Goal: Use online tool/utility

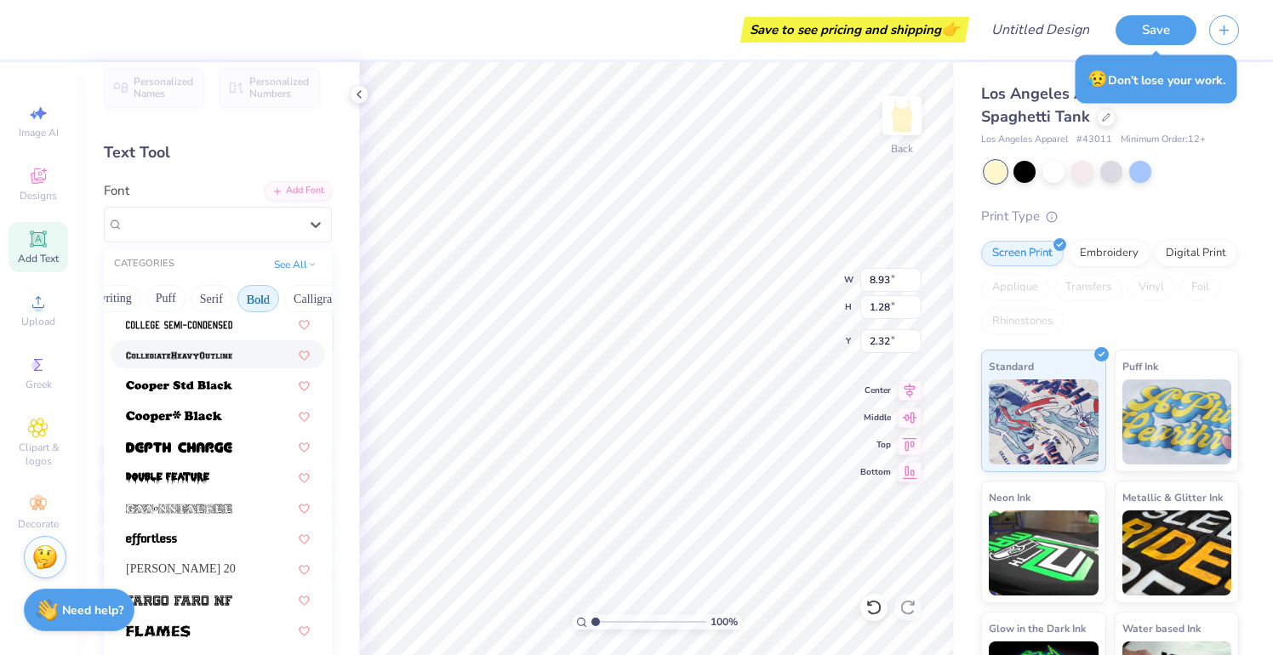
scroll to position [254, 0]
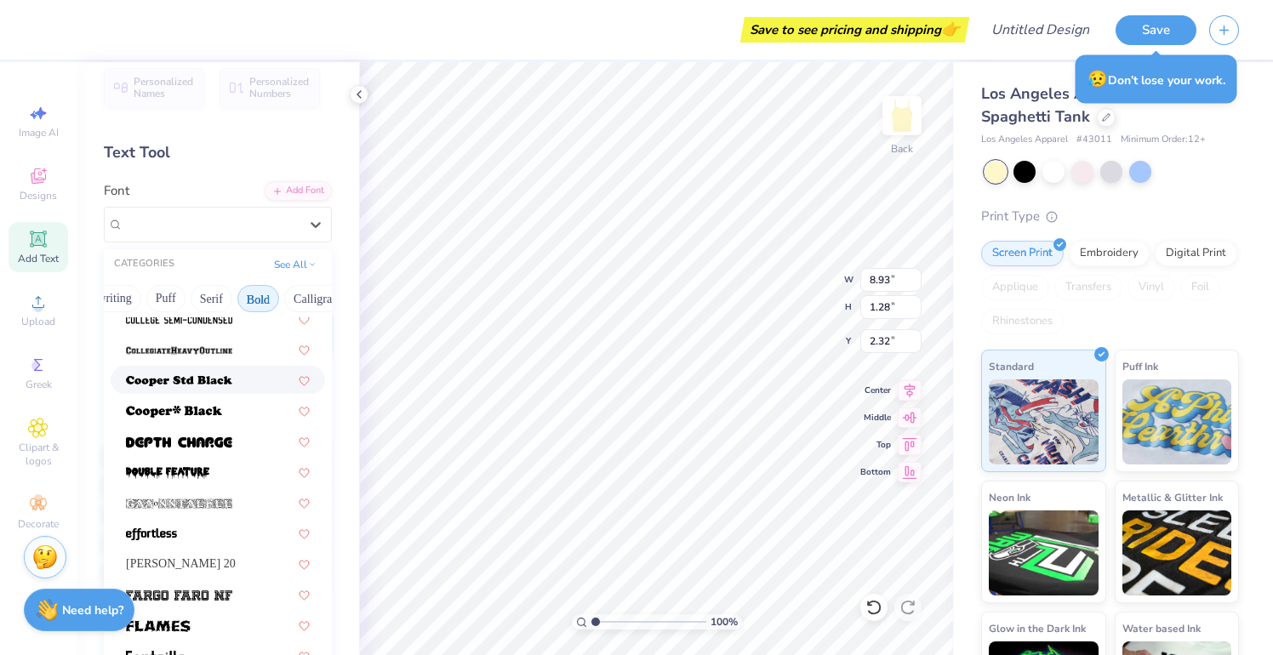
click at [202, 385] on img at bounding box center [179, 381] width 106 height 12
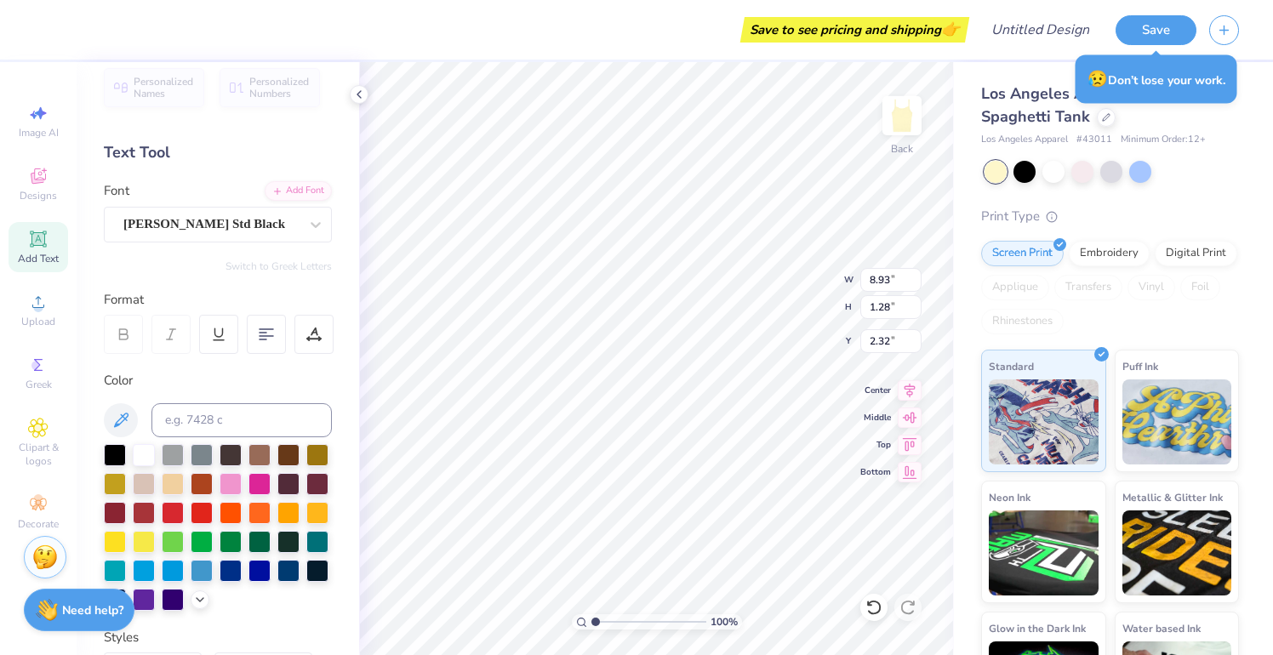
scroll to position [0, 3]
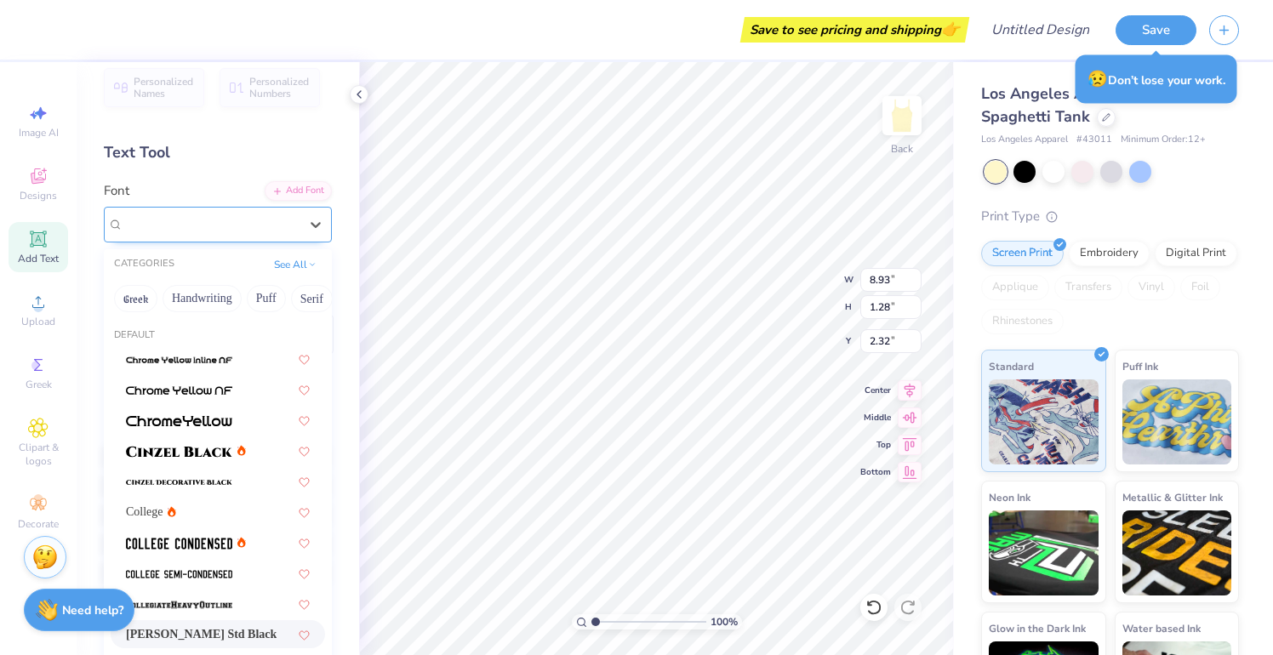
click at [219, 217] on span "[PERSON_NAME] Std Black" at bounding box center [204, 224] width 162 height 20
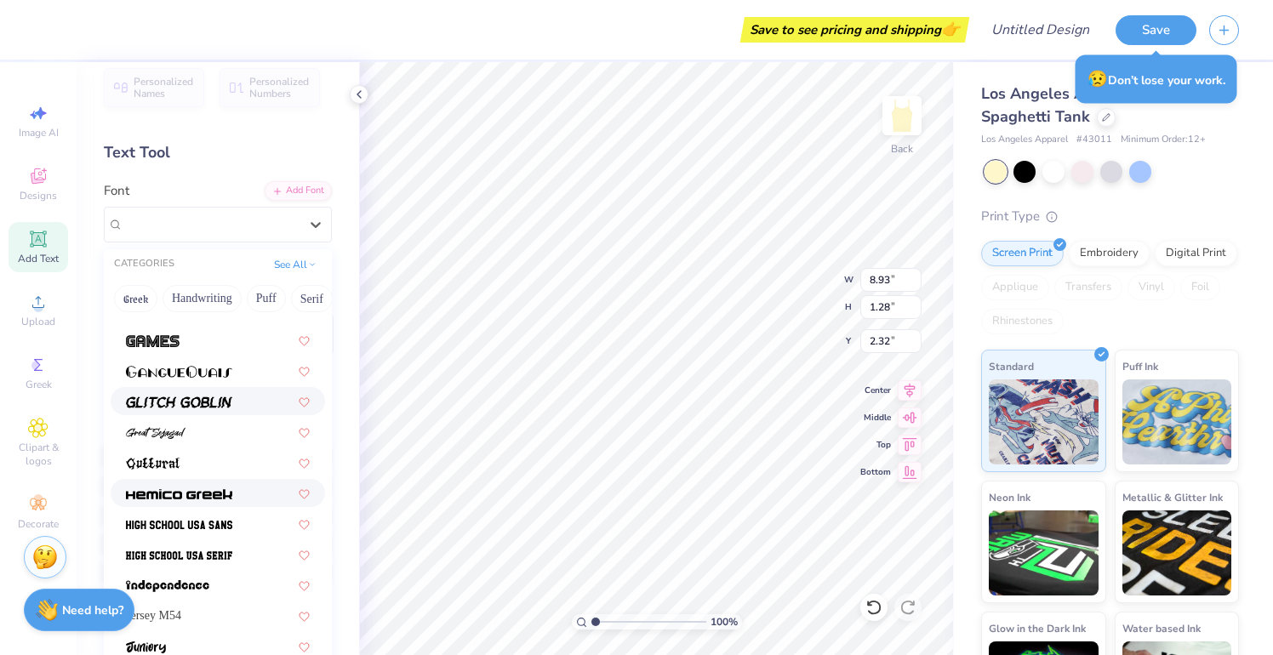
scroll to position [680, 0]
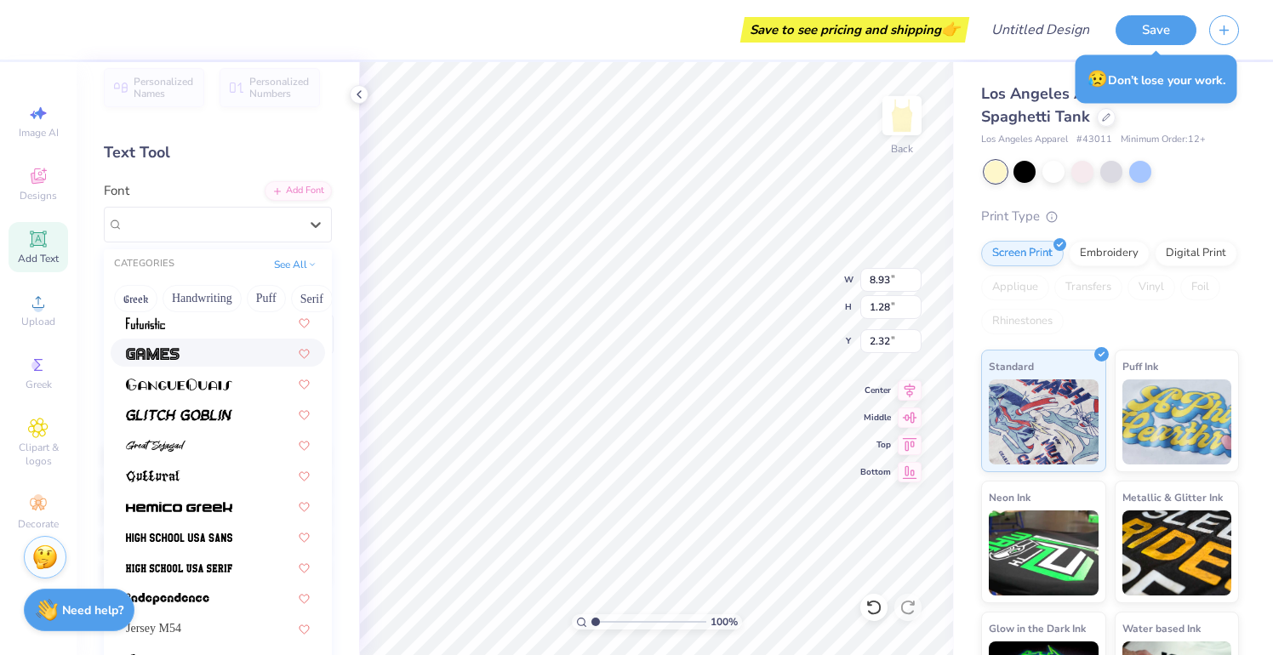
click at [206, 359] on div at bounding box center [218, 353] width 184 height 18
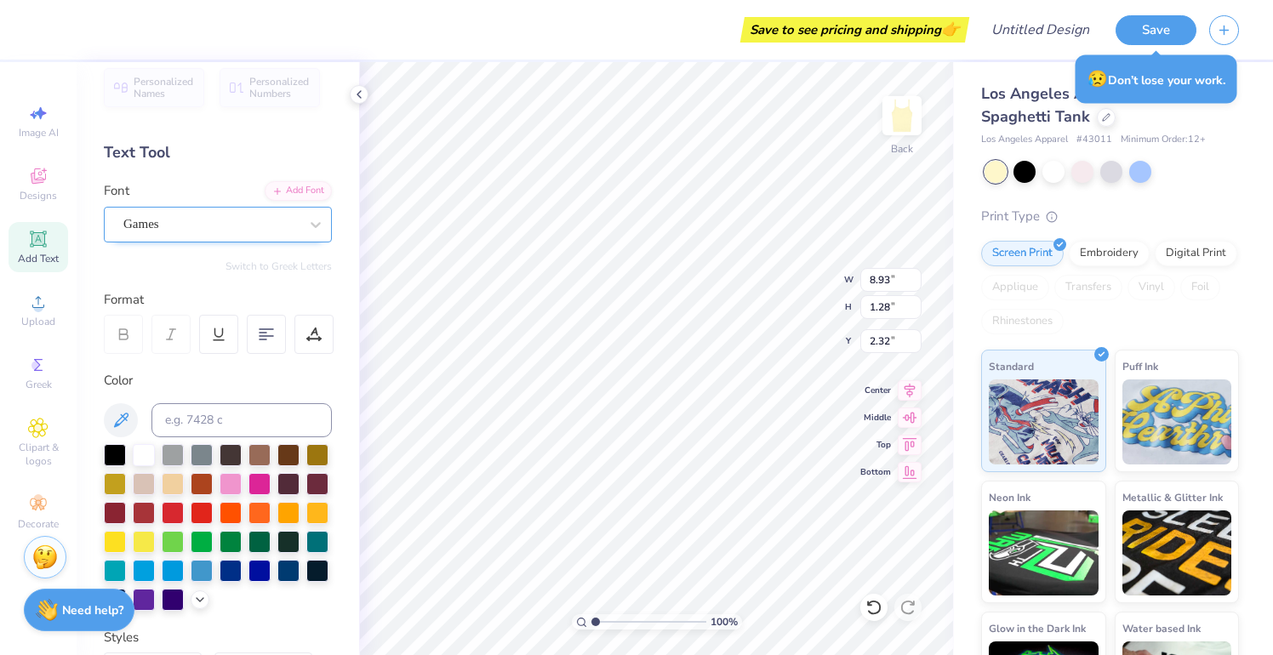
click at [222, 220] on div "Games" at bounding box center [211, 224] width 179 height 26
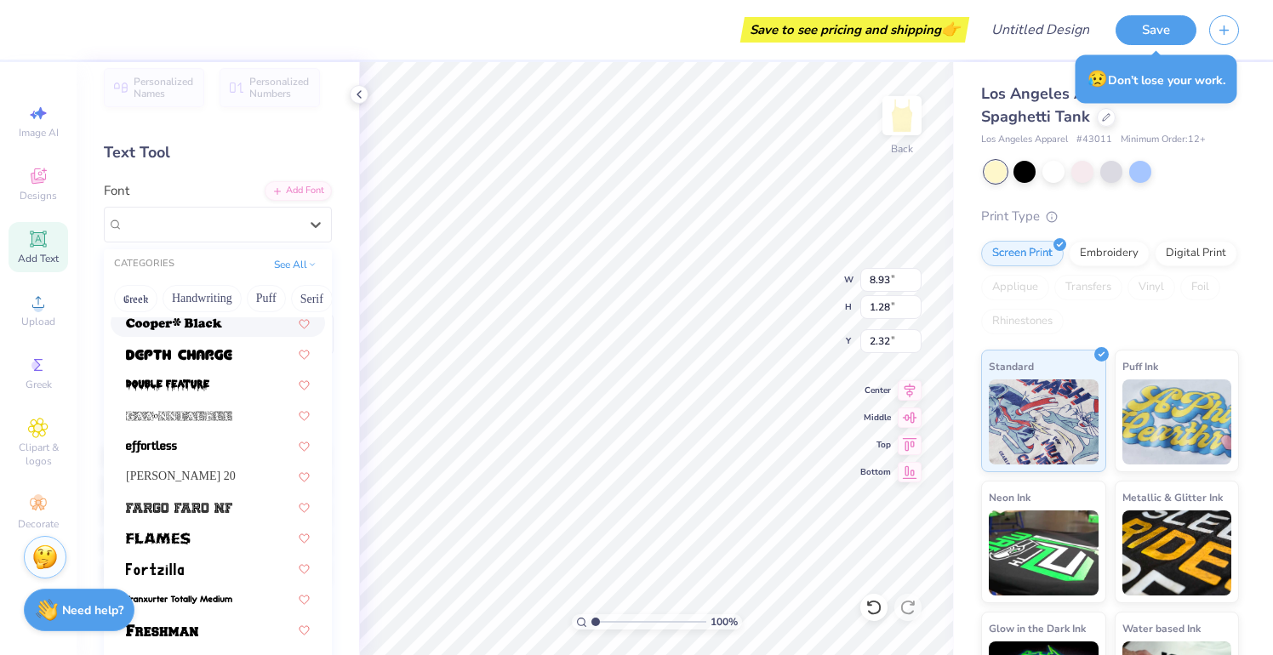
scroll to position [365, 0]
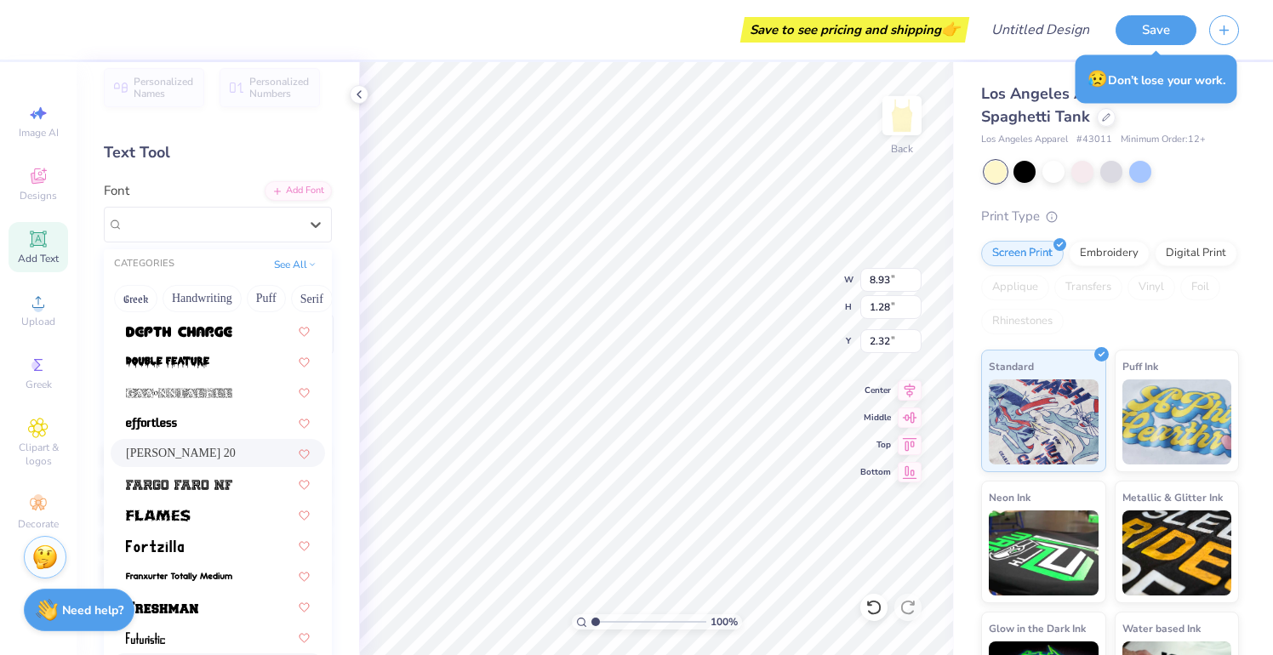
click at [201, 453] on span "[PERSON_NAME] 20" at bounding box center [181, 453] width 110 height 18
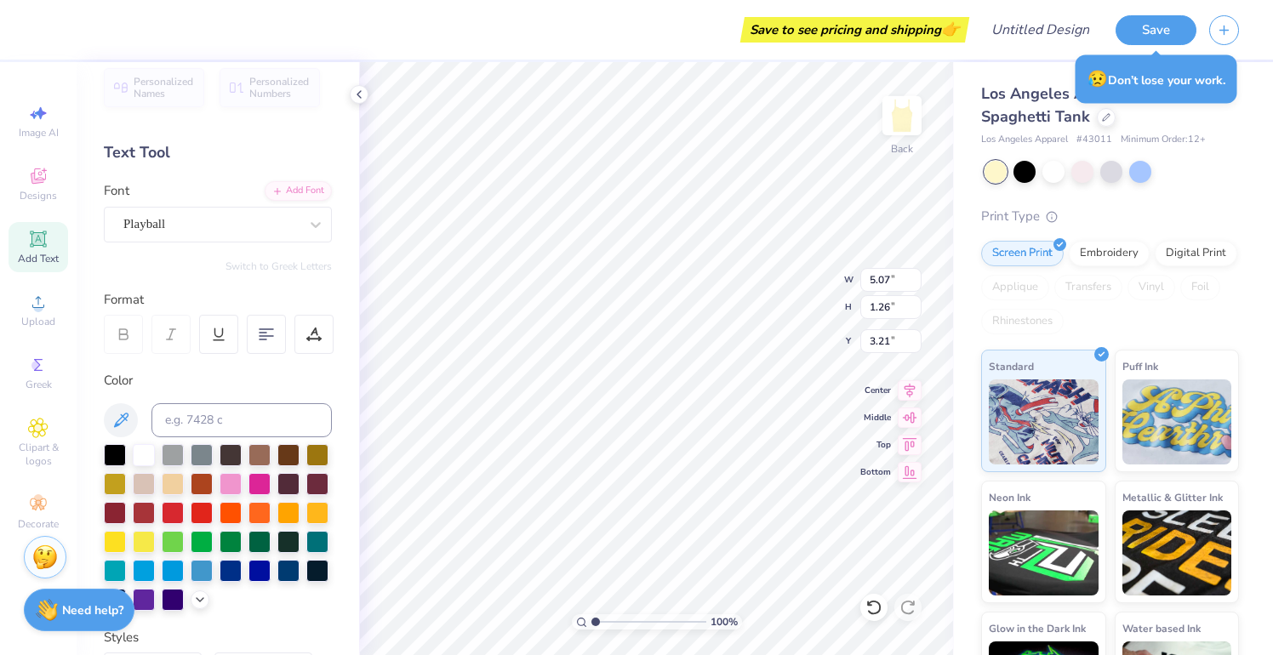
type input "2.96"
type input "4.62"
type input "1.14"
type input "3.13"
type input "4.34"
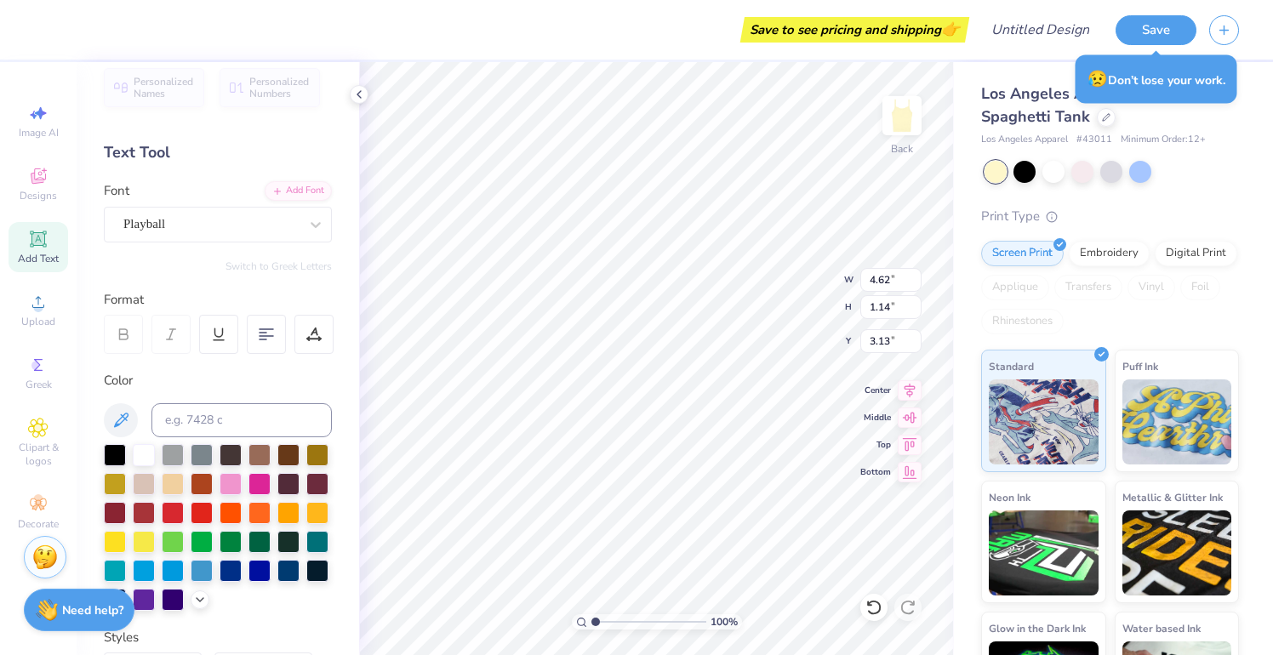
type input "1.08"
type input "3.22"
type input "4.50"
type input "1.11"
type input "3.18"
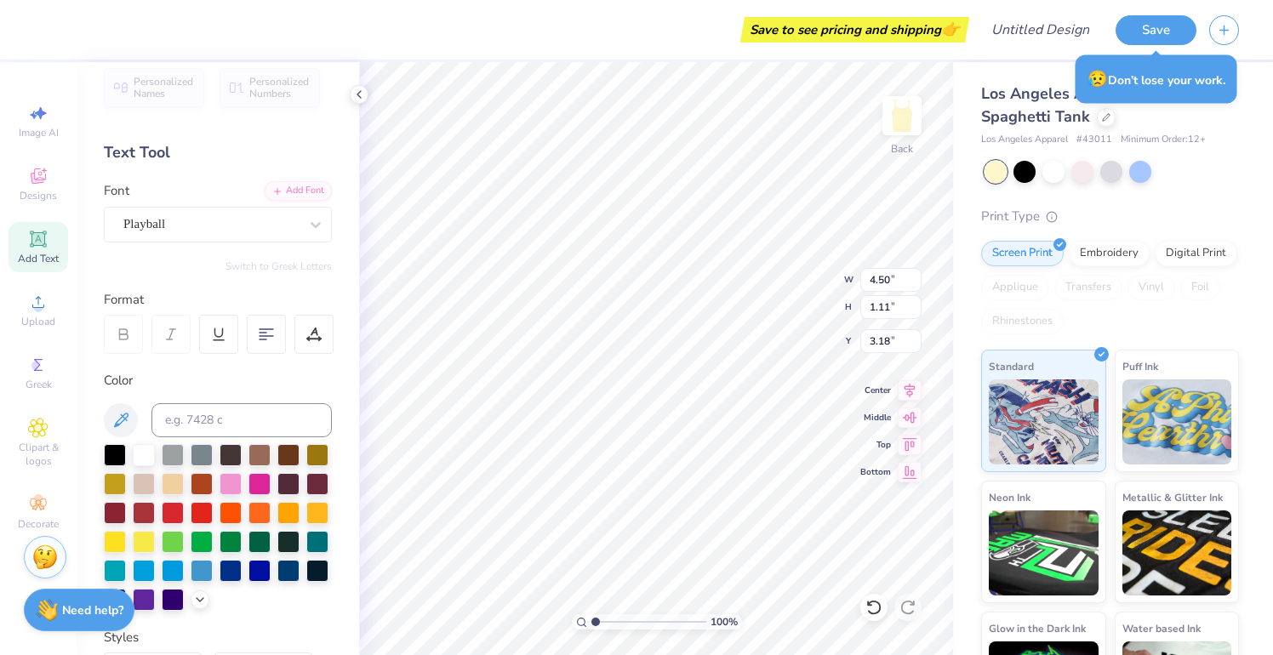
type input "4.42"
type input "1.09"
type input "4.34"
type input "1.08"
type input "3.20"
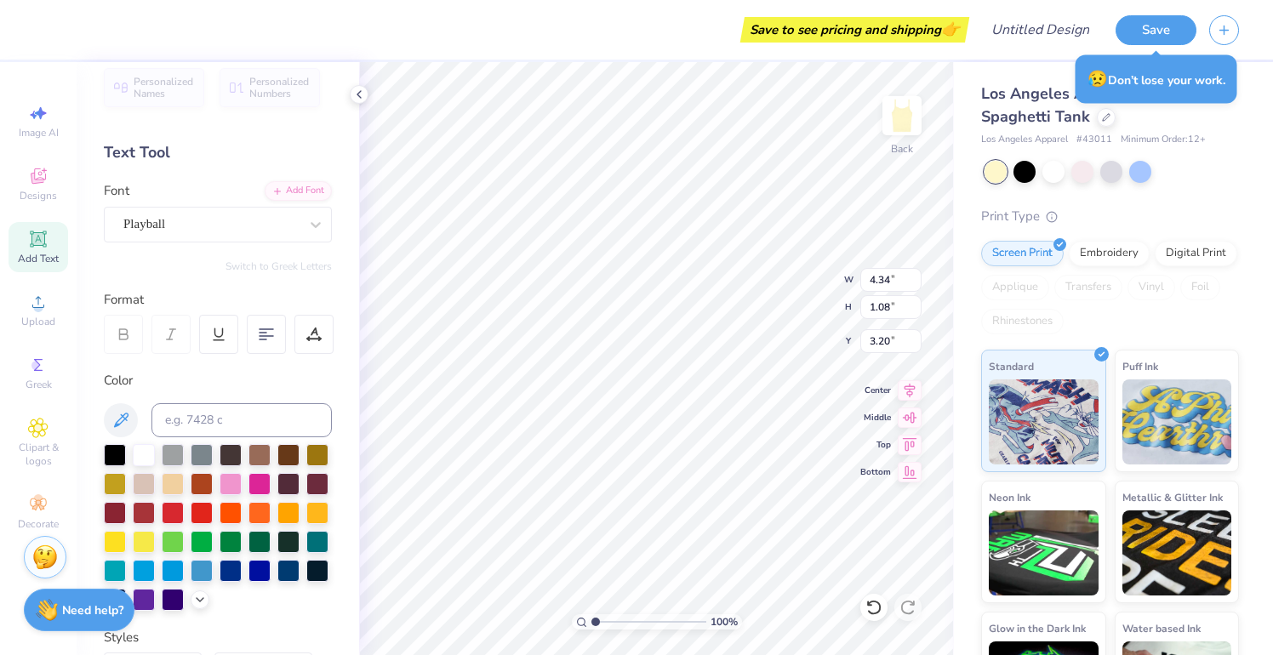
type input "4.27"
type input "1.06"
type input "3.17"
type input "3.29"
type input "3.97"
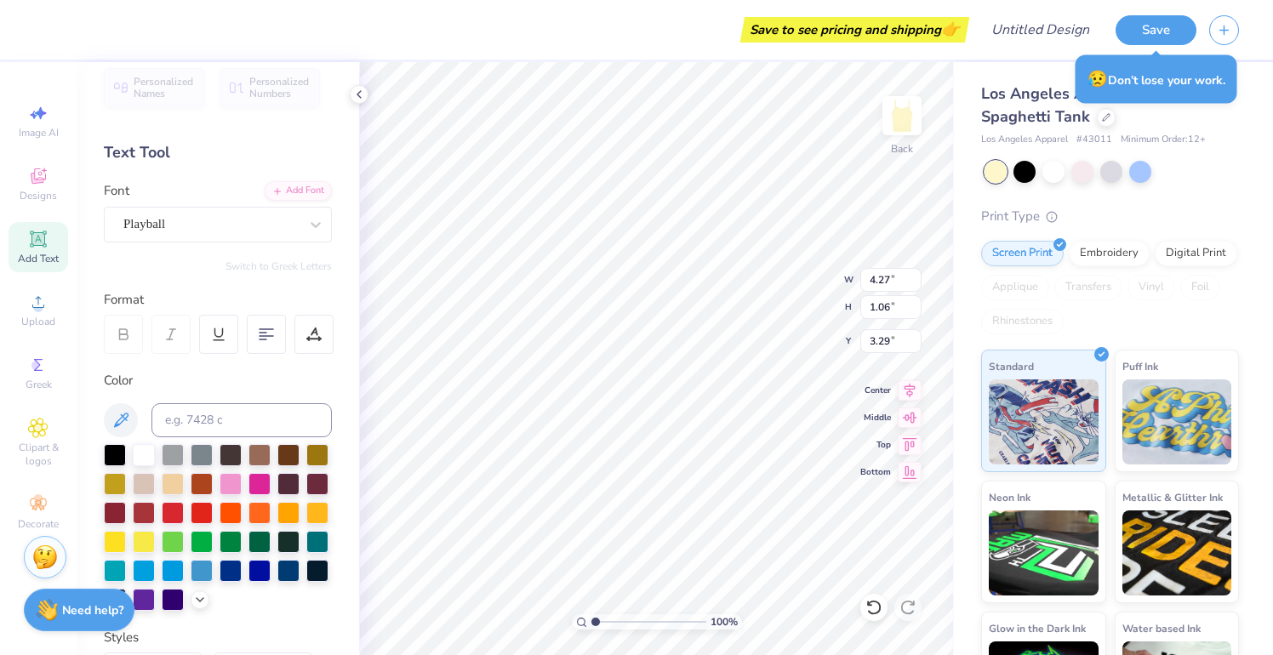
type input "0.98"
type input "4.08"
type input "1.01"
type input "3.26"
type input "4.42"
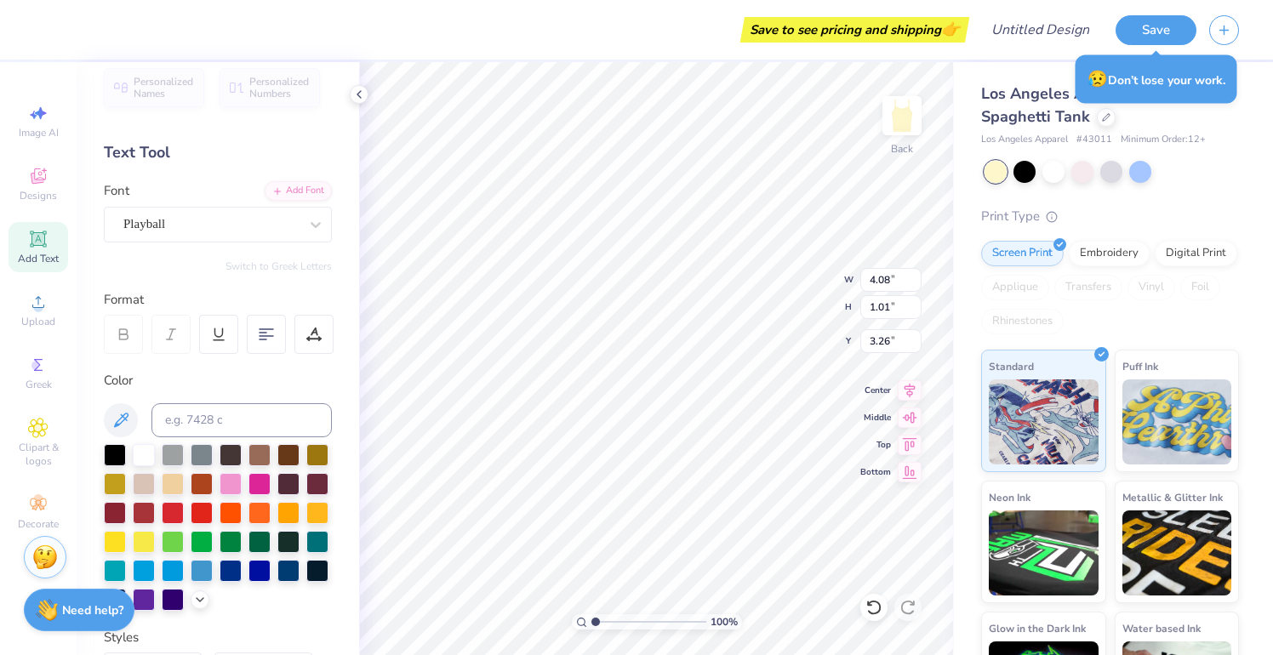
type input "1.09"
type input "3.17"
type input "8.93"
type input "1.07"
type input "2.42"
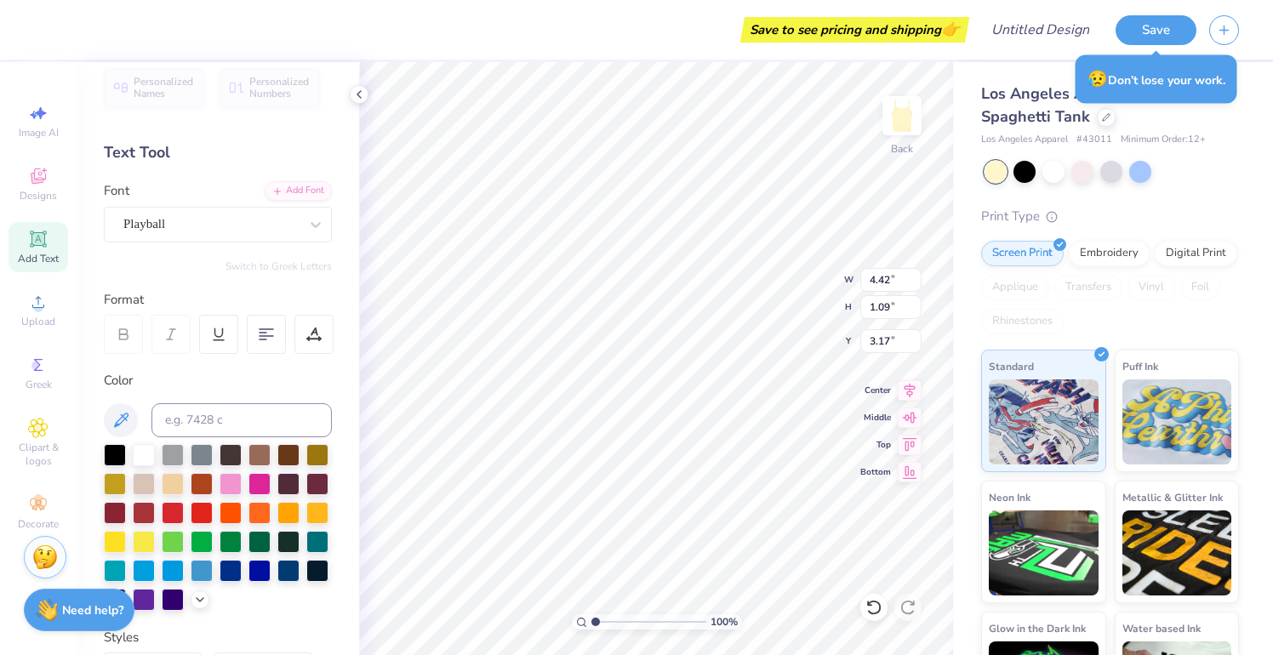
type input "3.20"
type input "6.01"
type input "8.93"
type input "1.07"
type input "8.70"
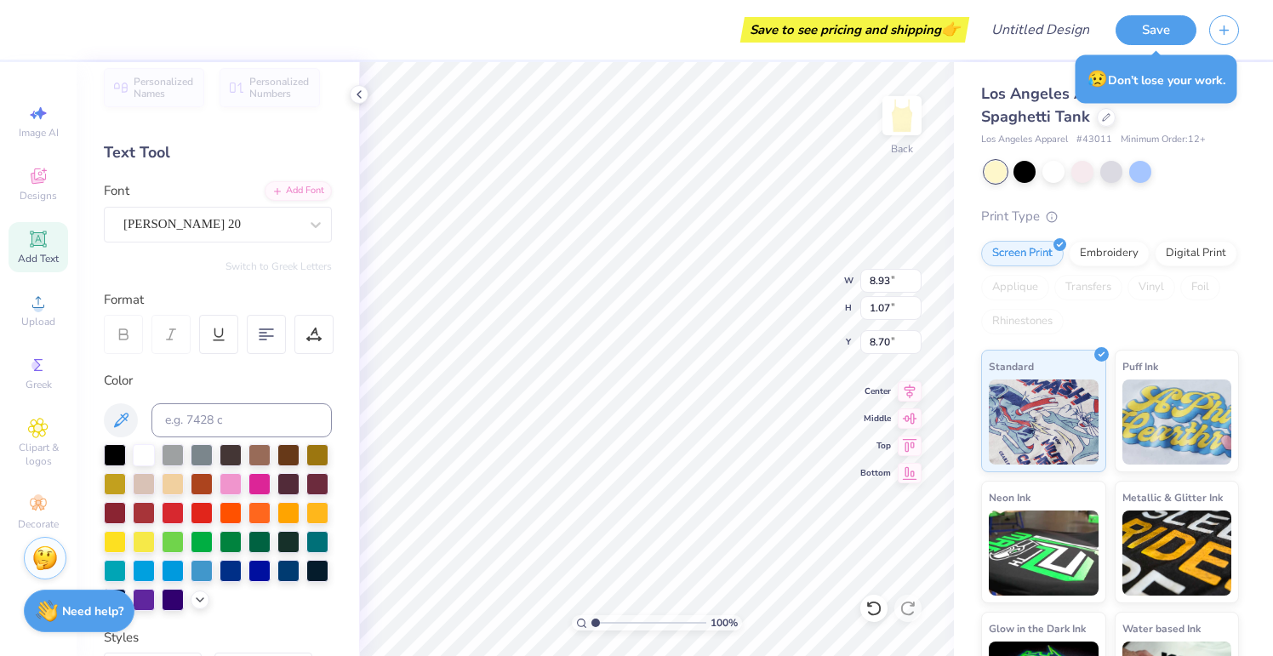
type input "8.44"
type input "1.54"
type input "1.97"
type input "4.69"
type input "1.16"
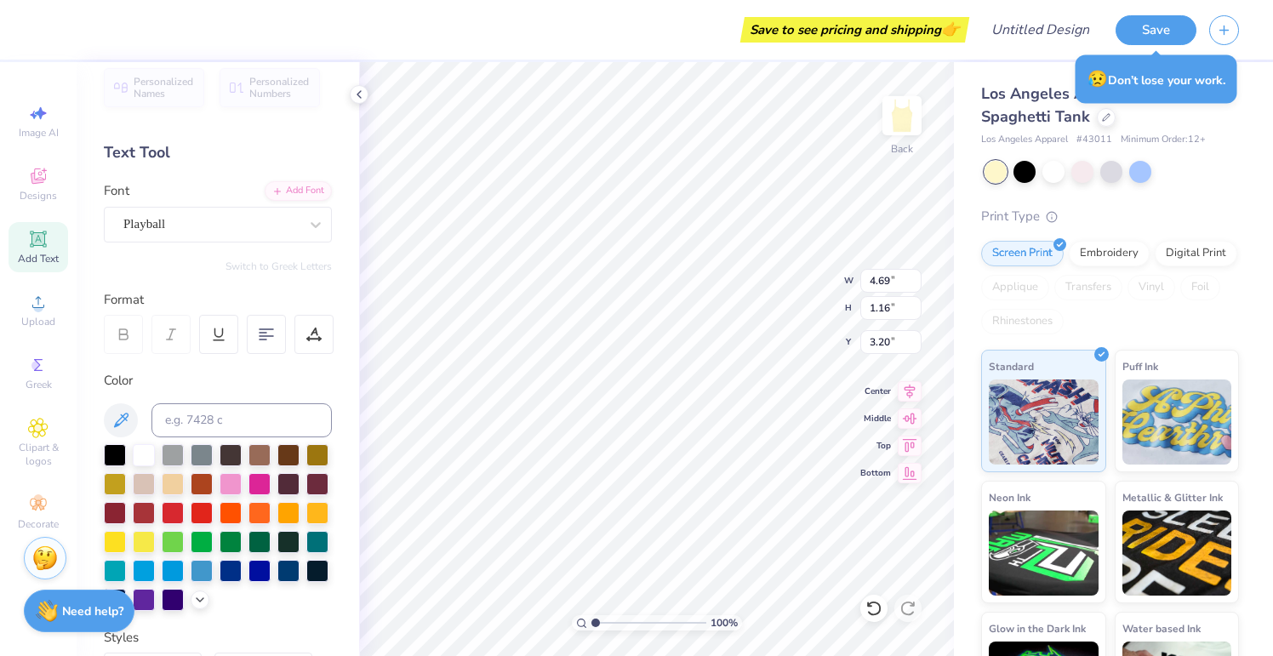
type input "4.31"
type input "1.07"
type input "3.26"
type input "7.70"
type input "2.54"
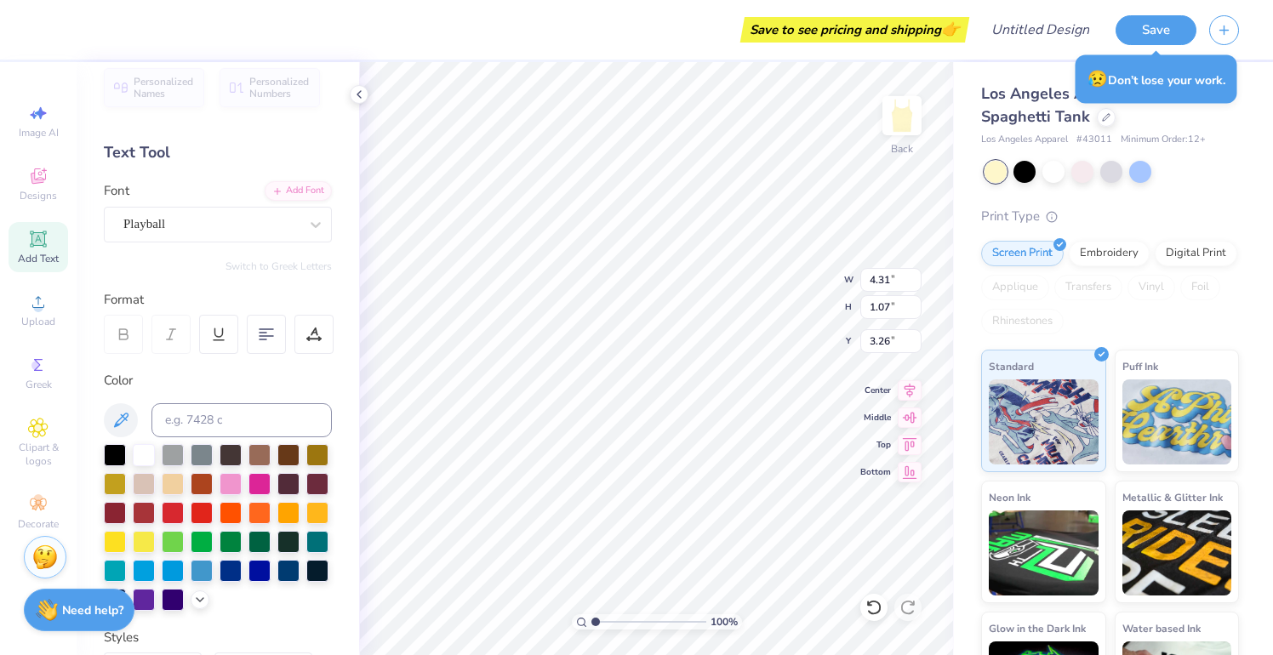
type input "5.81"
type input "8.93"
type input "2.89"
type input "4.31"
type input "3.68"
